Goal: Find specific page/section: Find specific page/section

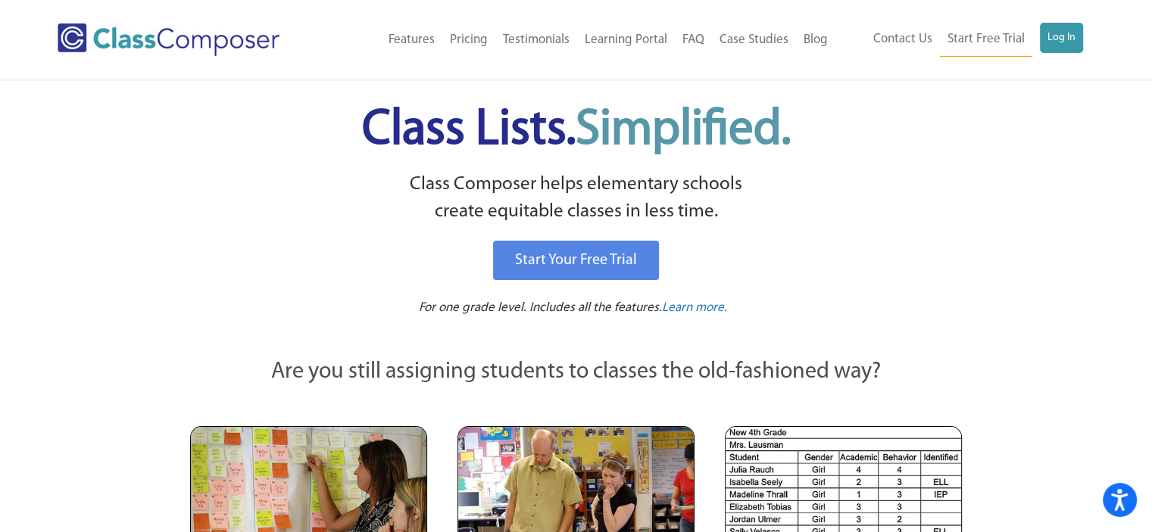
click at [1057, 21] on div "Menu Home Old Features Pricing Testimonials Learning Portal FAQ Case Studies Bl…" at bounding box center [576, 40] width 1037 height 80
click at [1059, 42] on link "Log In" at bounding box center [1061, 38] width 43 height 30
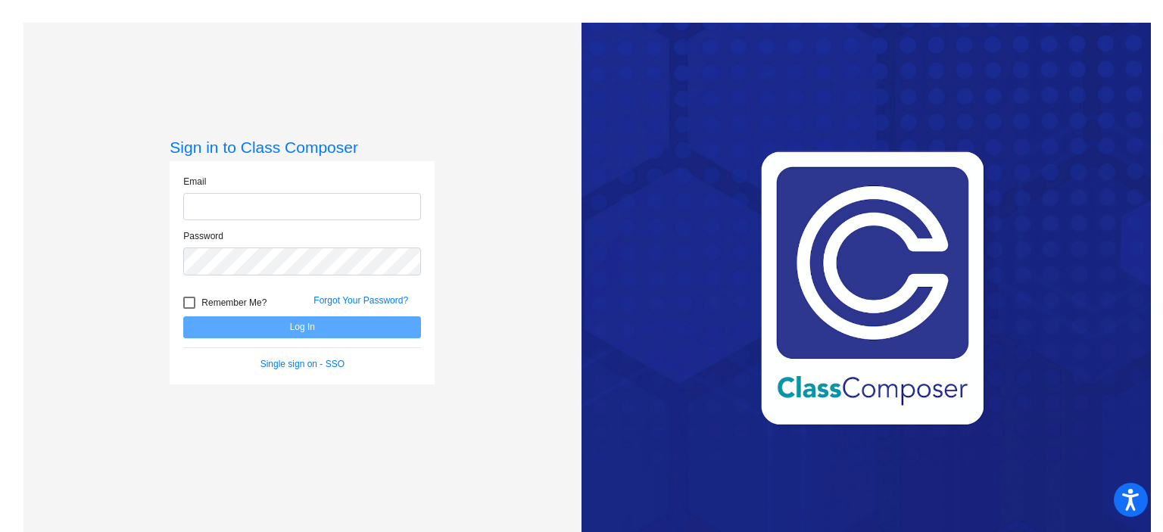
type input "[EMAIL_ADDRESS][DOMAIN_NAME]"
click at [239, 319] on button "Log In" at bounding box center [302, 328] width 238 height 22
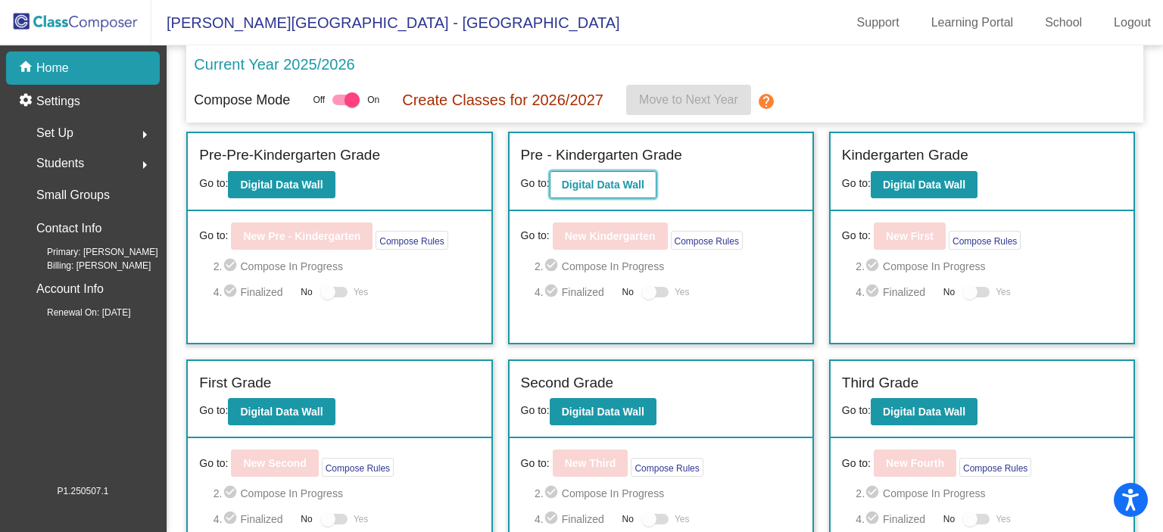
click at [614, 180] on b "Digital Data Wall" at bounding box center [603, 185] width 83 height 12
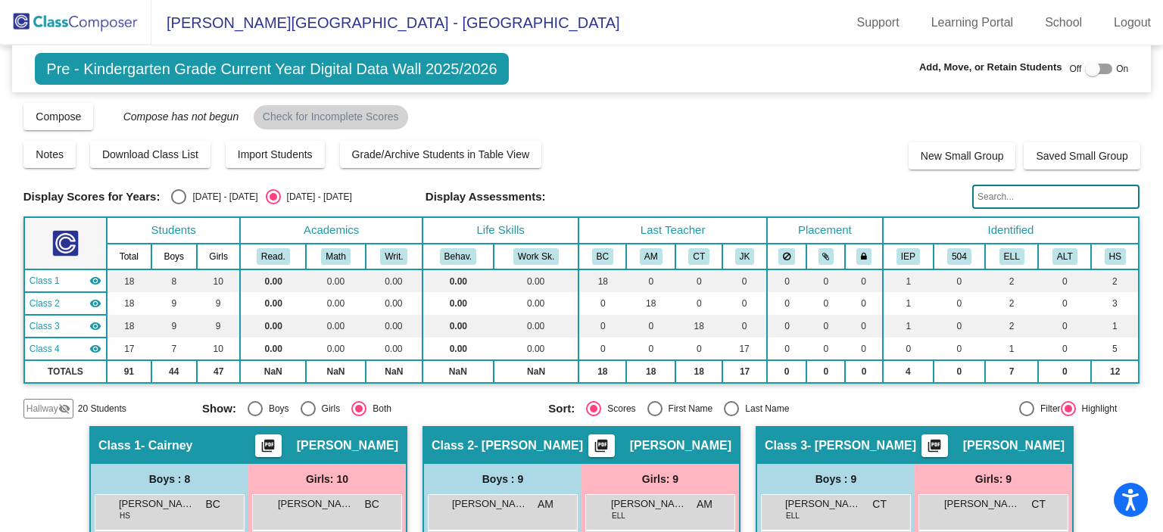
click at [994, 193] on input "text" at bounding box center [1056, 197] width 167 height 24
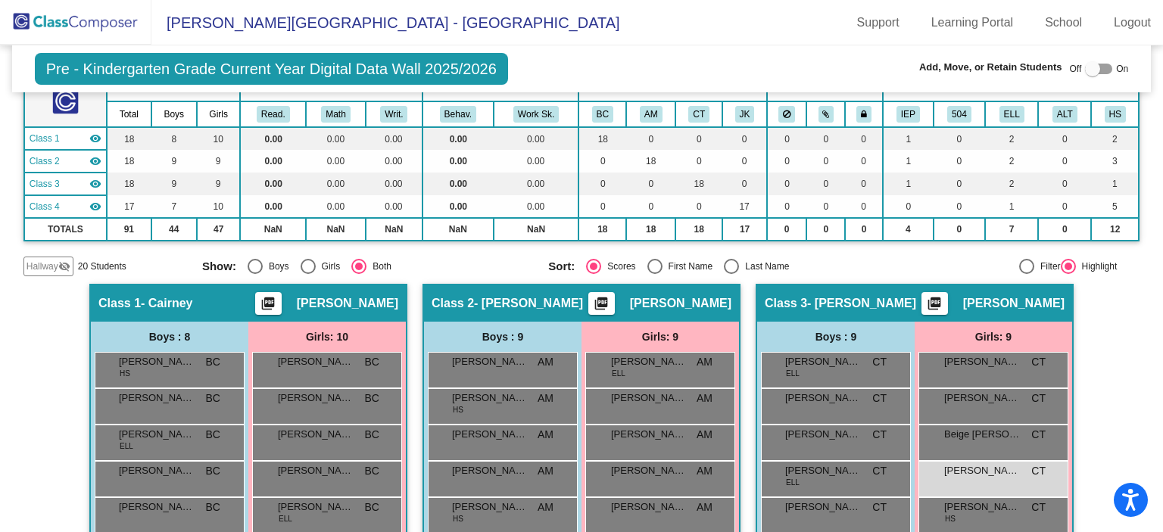
scroll to position [133, 0]
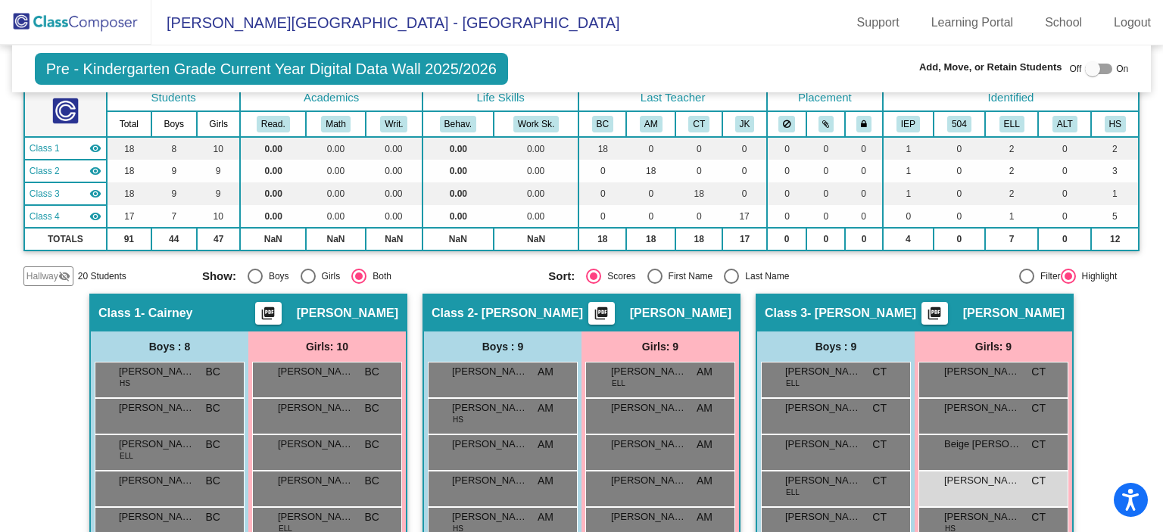
type input "[PERSON_NAME]"
